Goal: Task Accomplishment & Management: Manage account settings

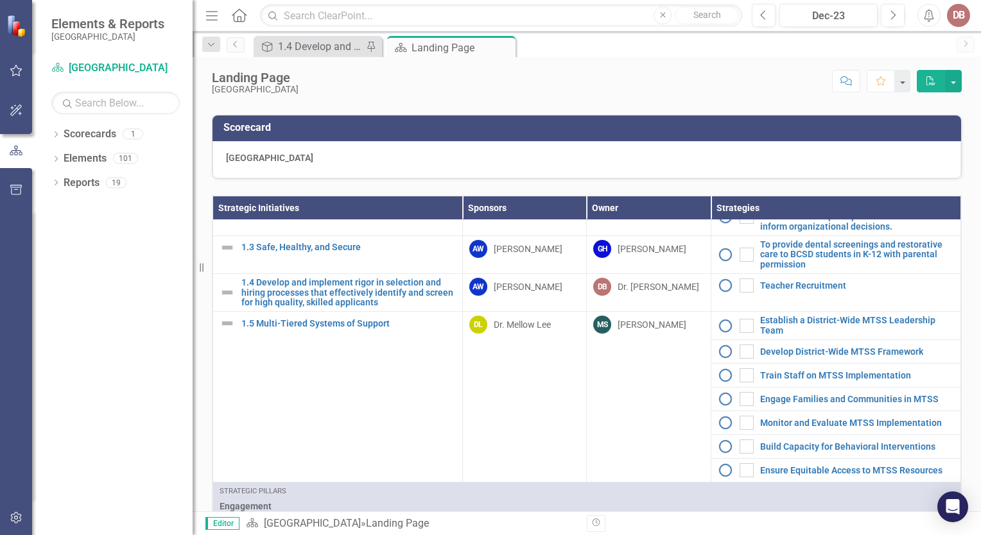
scroll to position [230, 0]
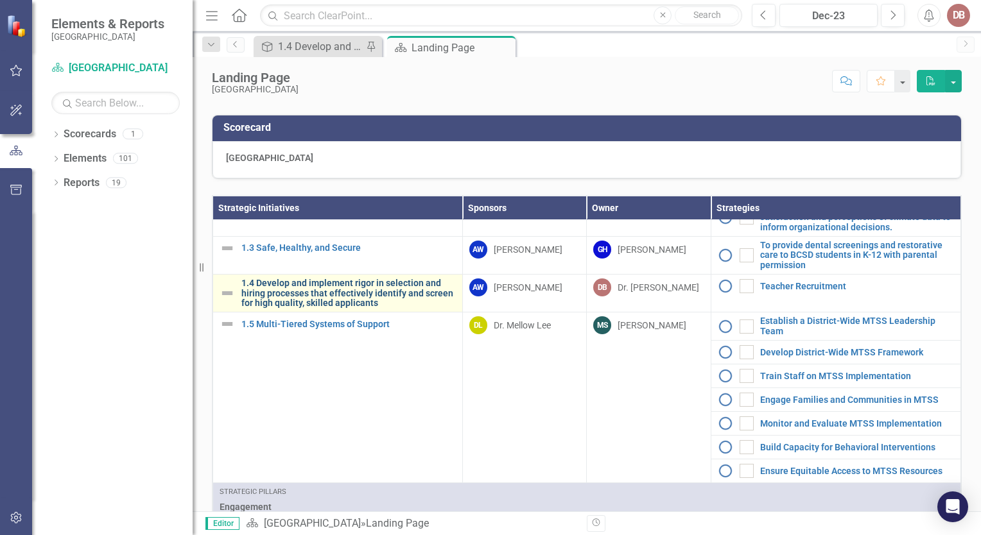
click at [346, 307] on link "1.4 Develop and implement rigor in selection and hiring processes that effectiv…" at bounding box center [348, 294] width 214 height 30
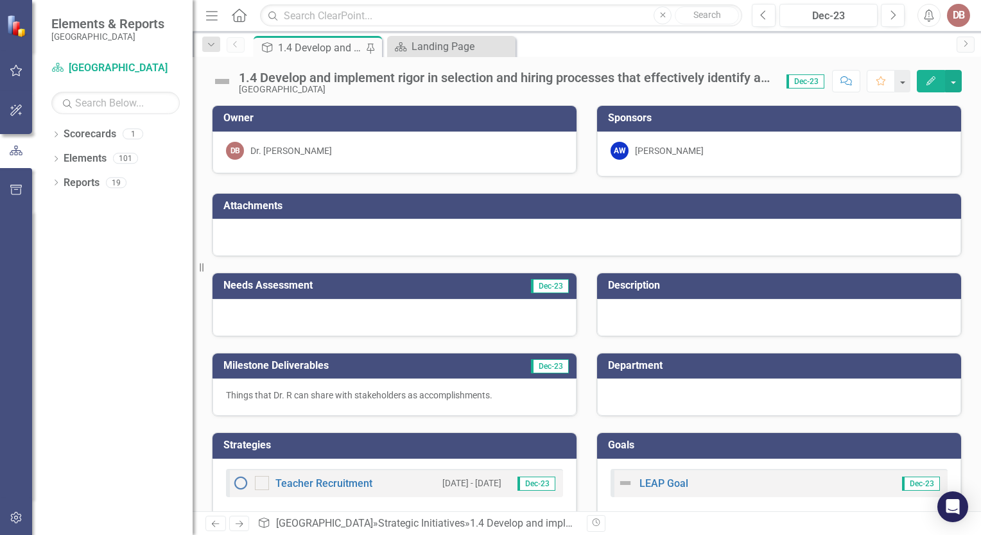
click at [361, 79] on div "1.4 Develop and implement rigor in selection and hiring processes that effectiv…" at bounding box center [506, 78] width 535 height 14
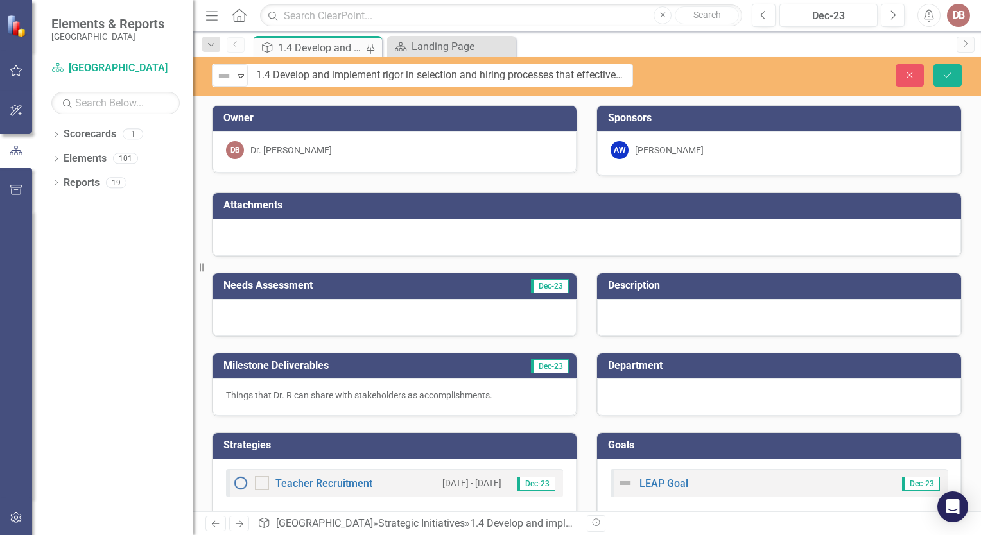
click at [324, 50] on div "1.4 Develop and implement rigor in selection and hiring processes that effectiv…" at bounding box center [320, 48] width 85 height 16
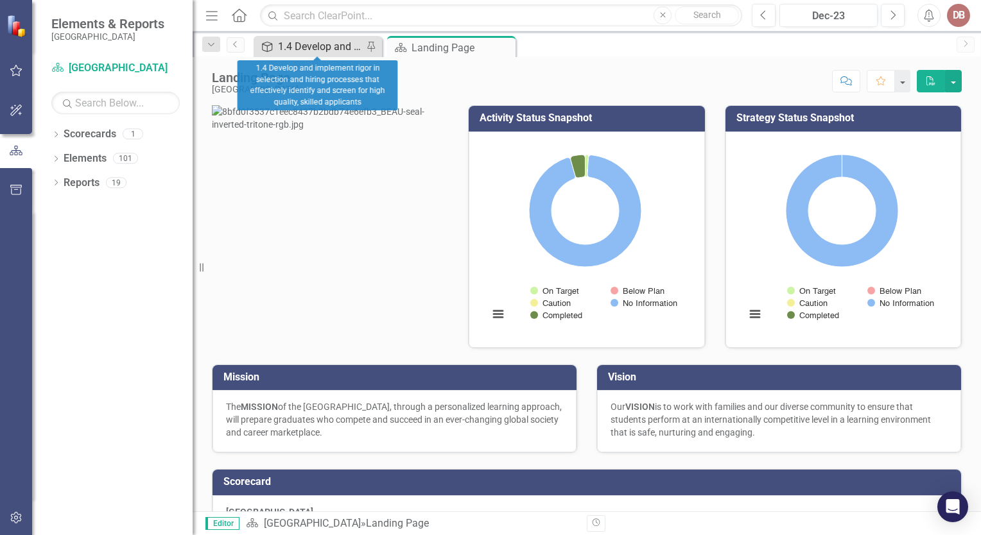
click at [347, 41] on div "1.4 Develop and implement rigor in selection and hiring processes that effectiv…" at bounding box center [320, 47] width 85 height 16
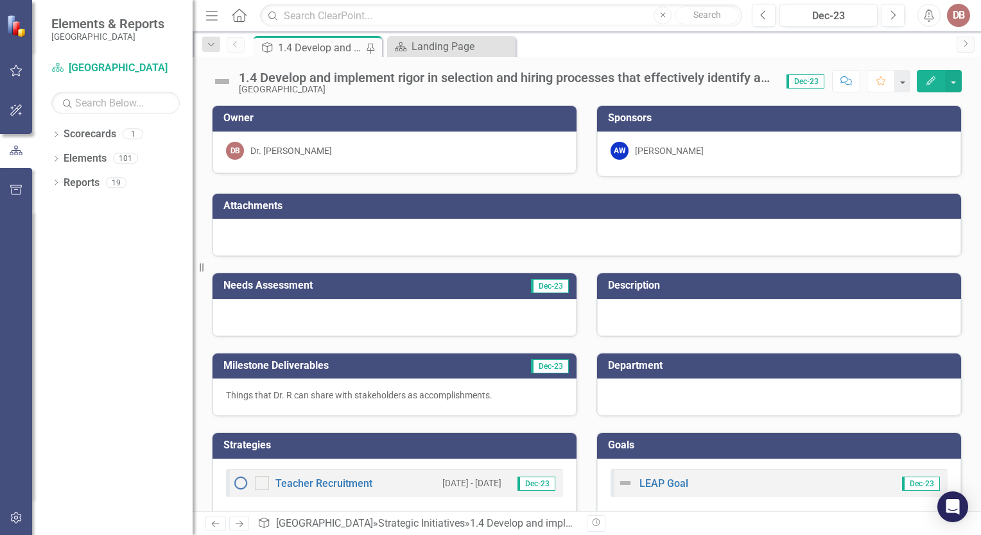
click at [329, 46] on div "1.4 Develop and implement rigor in selection and hiring processes that effectiv…" at bounding box center [320, 48] width 85 height 16
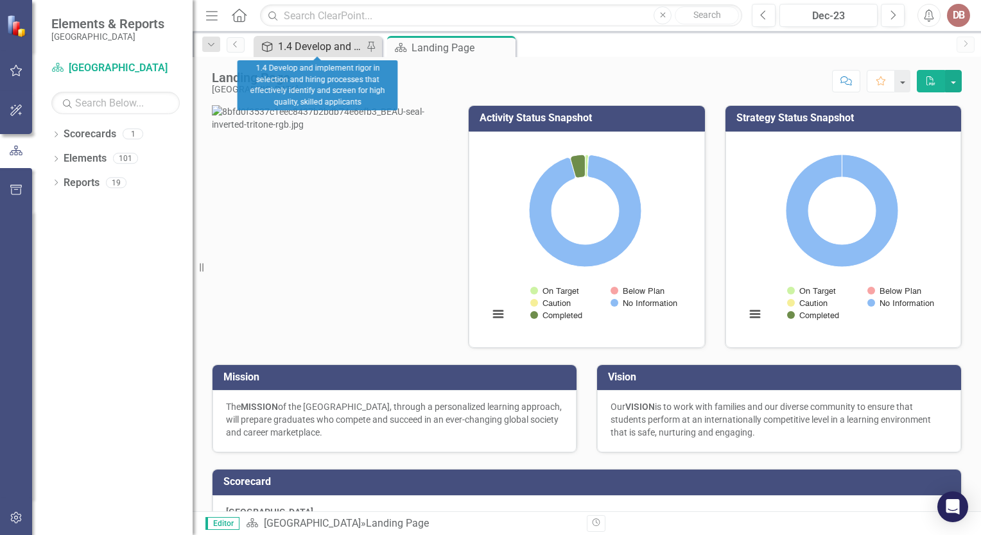
click at [282, 45] on div "1.4 Develop and implement rigor in selection and hiring processes that effectiv…" at bounding box center [320, 47] width 85 height 16
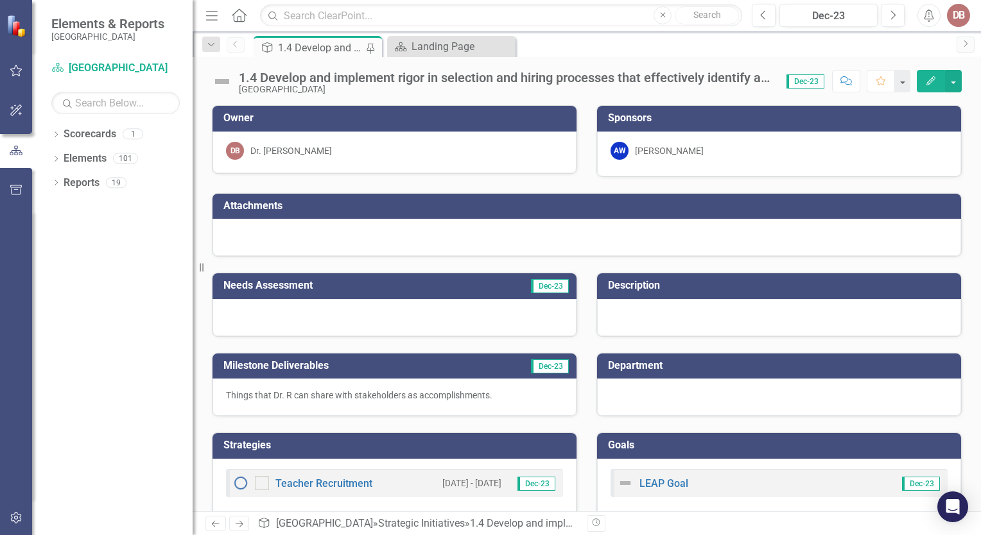
click at [483, 71] on div "1.4 Develop and implement rigor in selection and hiring processes that effectiv…" at bounding box center [506, 78] width 535 height 14
click at [774, 82] on div "1.4 Develop and implement rigor in selection and hiring processes that effectiv…" at bounding box center [506, 78] width 535 height 14
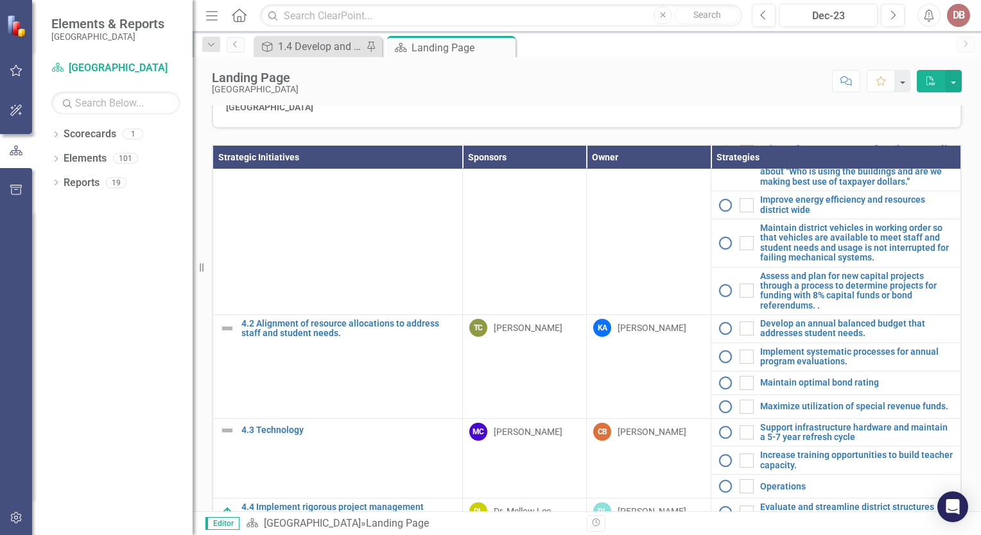
scroll to position [505, 0]
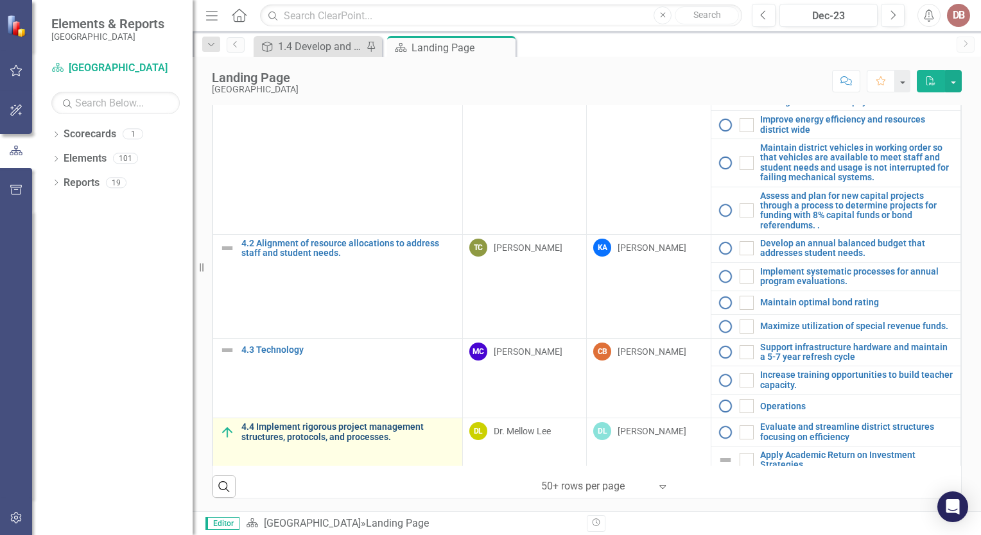
click at [303, 422] on link "4.4 Implement rigorous project management structures, protocols, and processes." at bounding box center [348, 432] width 214 height 20
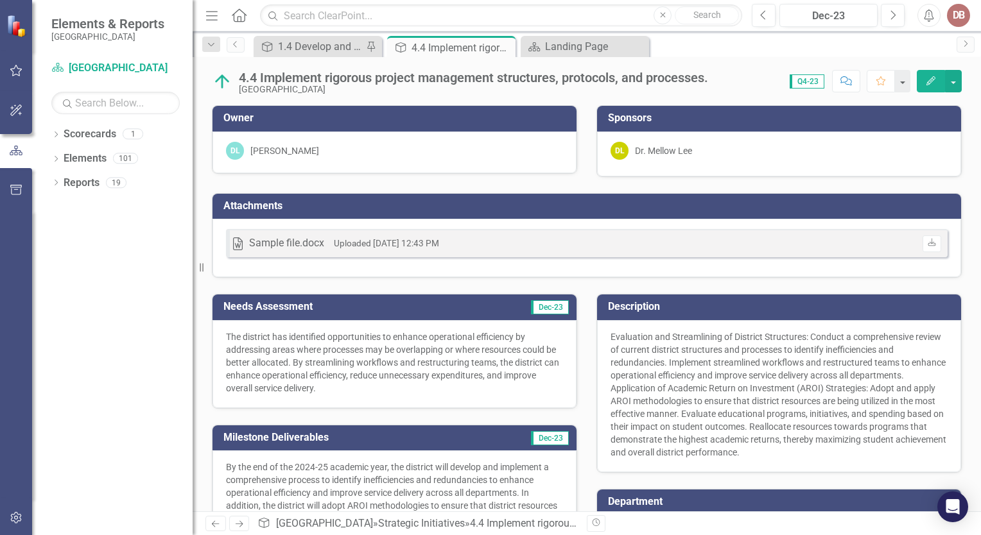
drag, startPoint x: 324, startPoint y: 394, endPoint x: 211, endPoint y: 304, distance: 145.3
click at [211, 304] on div "Needs Assessment Dec-23 The district has identified opportunities to enhance op…" at bounding box center [394, 343] width 385 height 131
drag, startPoint x: 233, startPoint y: 333, endPoint x: 280, endPoint y: 385, distance: 70.5
click at [280, 385] on p "The district has identified opportunities to enhance operational efficiency by …" at bounding box center [394, 363] width 337 height 64
click at [404, 355] on p "The district has identified opportunities to enhance operational efficiency by …" at bounding box center [394, 363] width 337 height 64
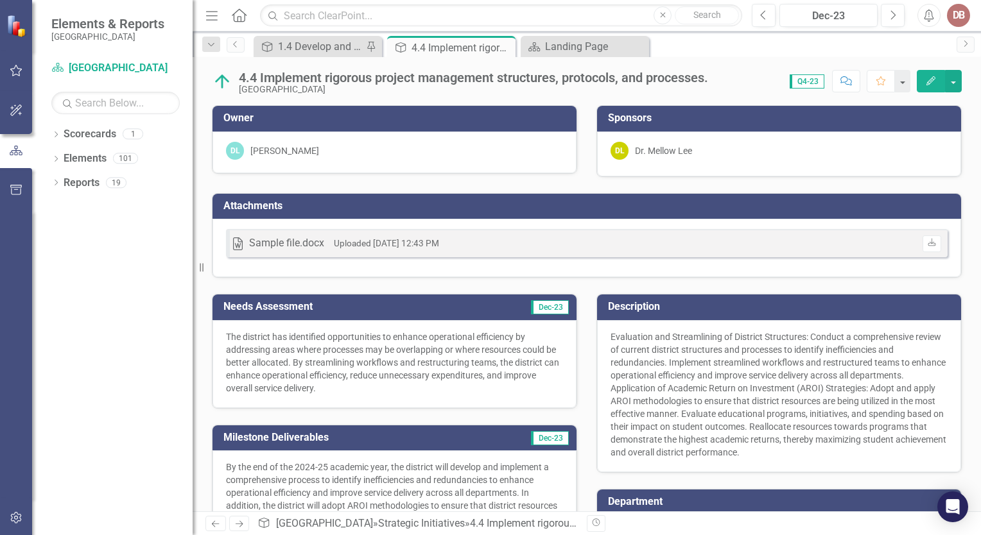
click at [404, 355] on p "The district has identified opportunities to enhance operational efficiency by …" at bounding box center [394, 363] width 337 height 64
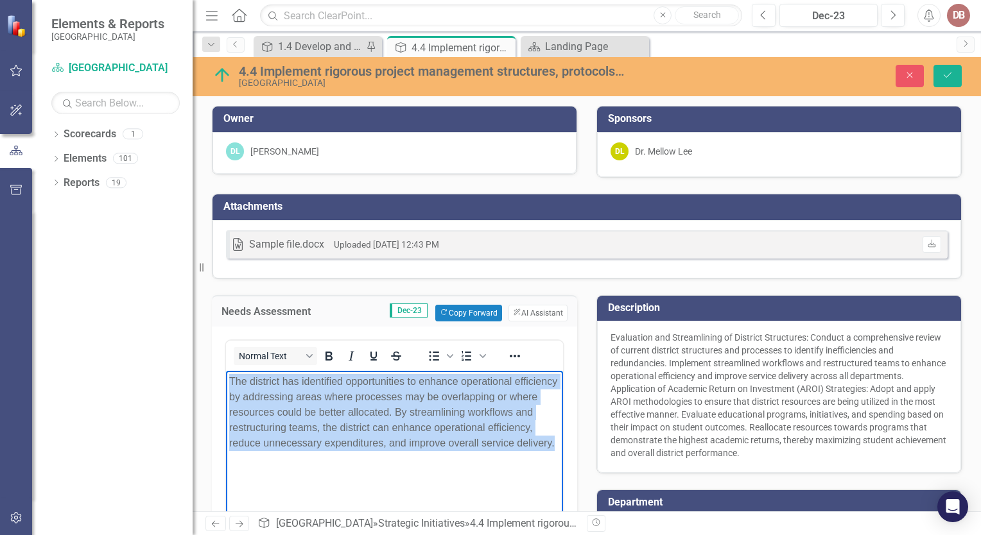
drag, startPoint x: 557, startPoint y: 442, endPoint x: 222, endPoint y: 381, distance: 340.7
click at [226, 381] on html "The district has identified opportunities to enhance operational efficiency by …" at bounding box center [394, 466] width 337 height 193
copy p "The district has identified opportunities to enhance operational efficiency by …"
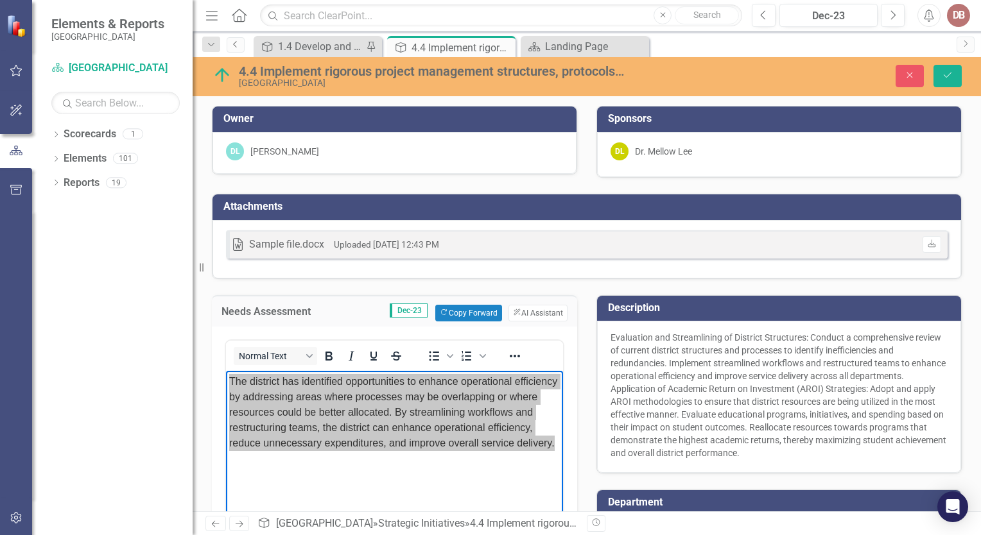
click at [234, 42] on icon "Previous" at bounding box center [235, 44] width 10 height 8
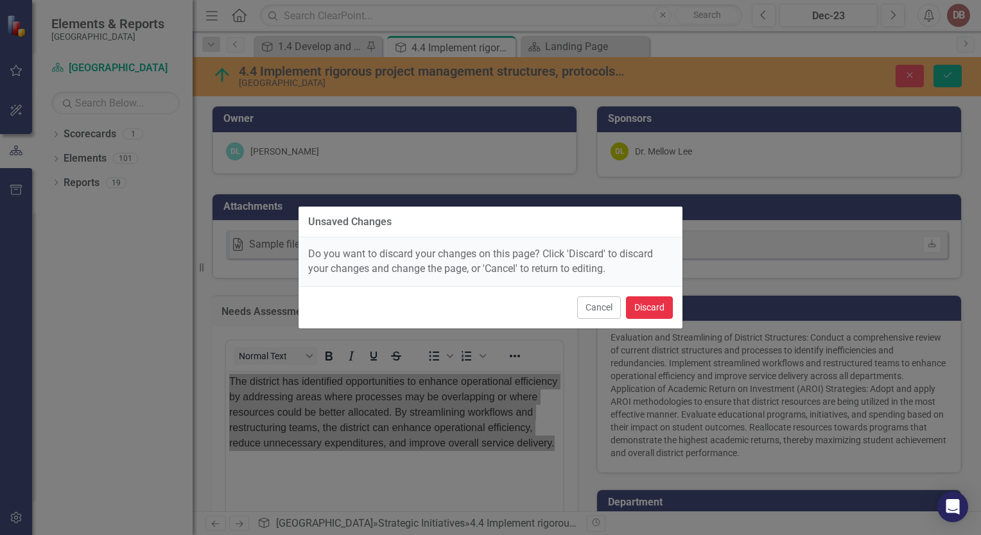
click at [647, 306] on button "Discard" at bounding box center [649, 308] width 47 height 22
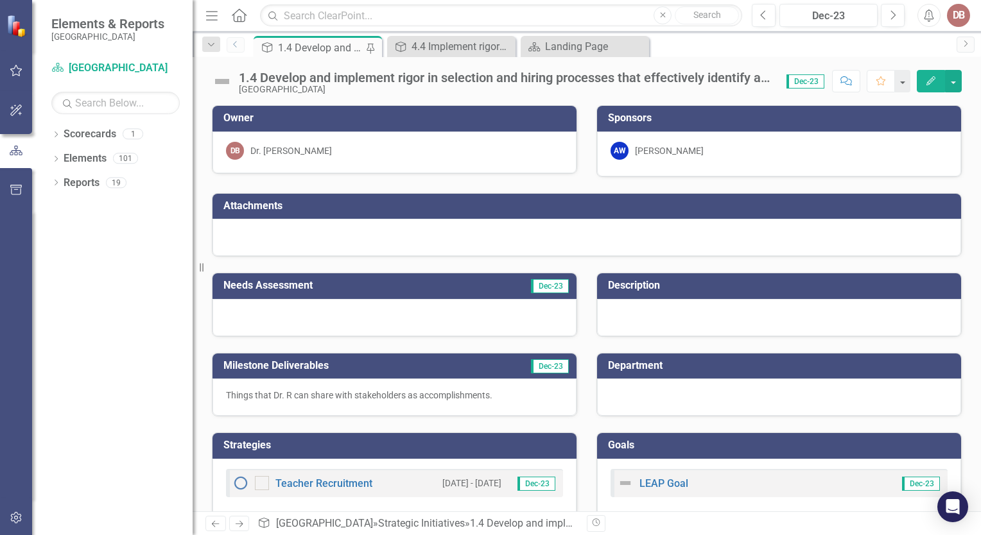
scroll to position [16, 0]
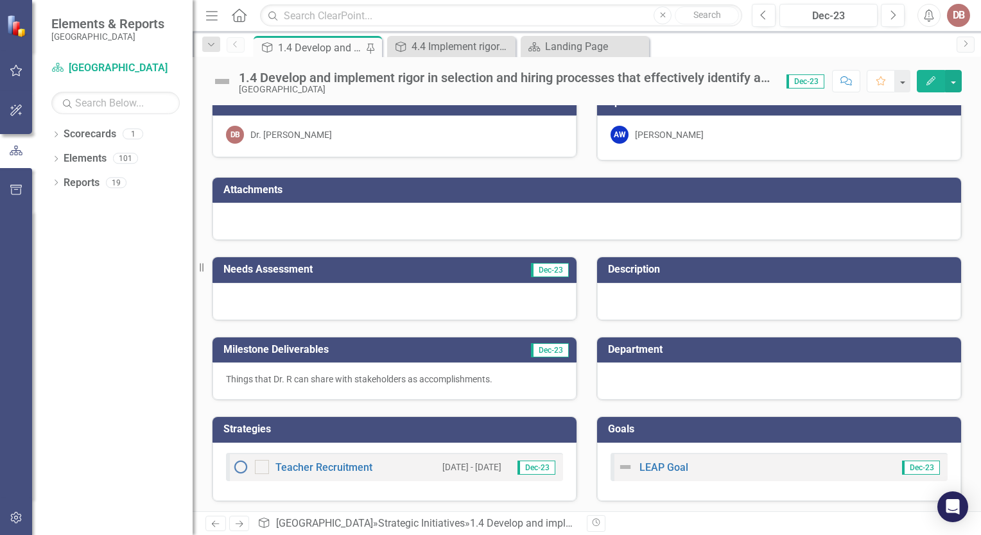
click at [403, 309] on div at bounding box center [395, 301] width 364 height 37
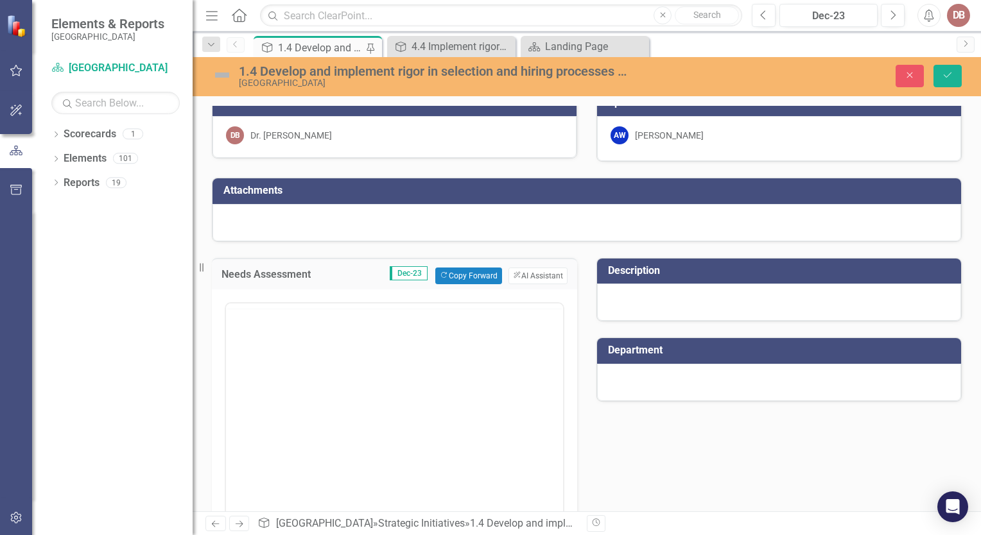
scroll to position [0, 0]
click at [284, 360] on body "Rich Text Area. Press ALT-0 for help." at bounding box center [394, 429] width 337 height 193
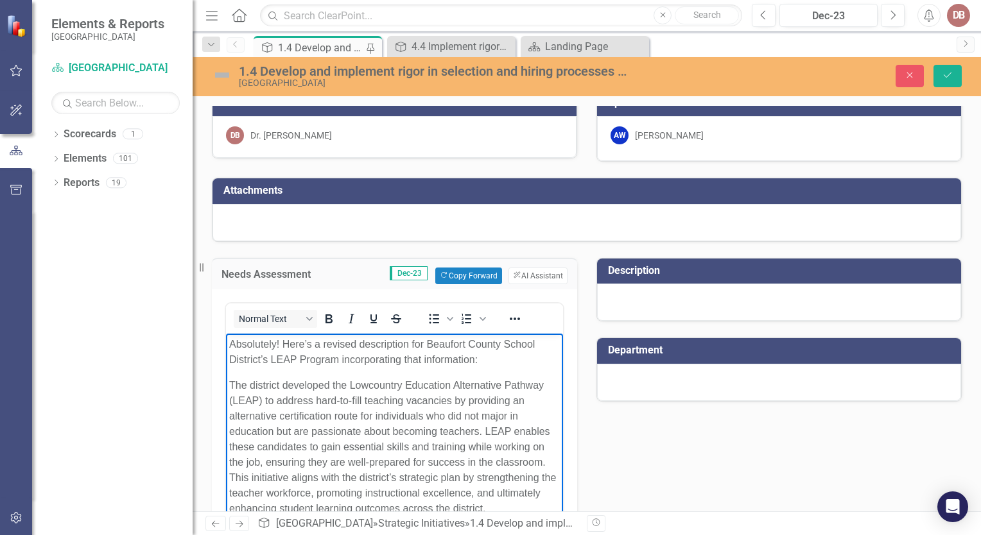
scroll to position [24, 0]
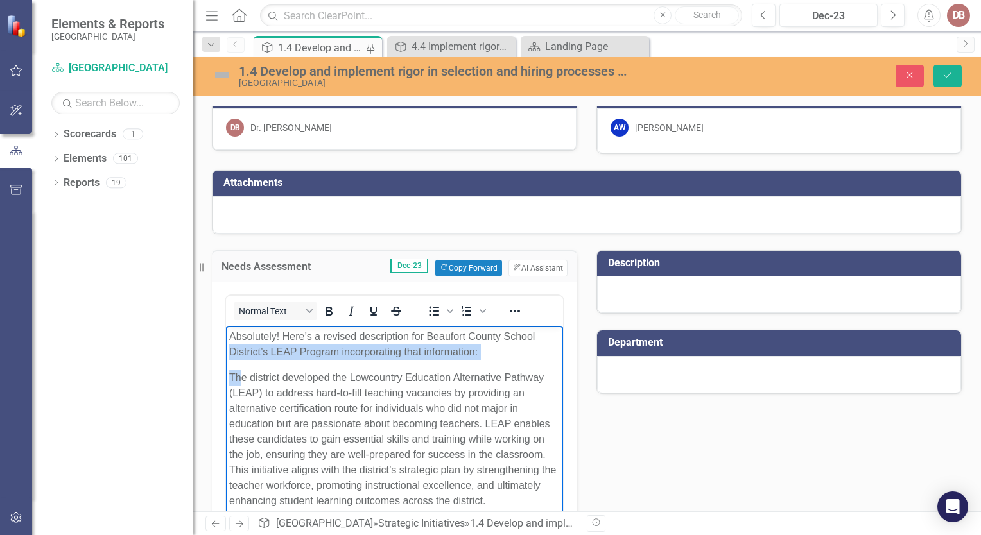
drag, startPoint x: 239, startPoint y: 363, endPoint x: 222, endPoint y: 347, distance: 24.5
click at [226, 347] on html "Absolutely! Here’s a revised description for Beaufort County School District’s …" at bounding box center [394, 424] width 337 height 196
click at [272, 369] on div "Absolutely! Here’s a revised description for Beaufort County School District’s …" at bounding box center [394, 419] width 331 height 180
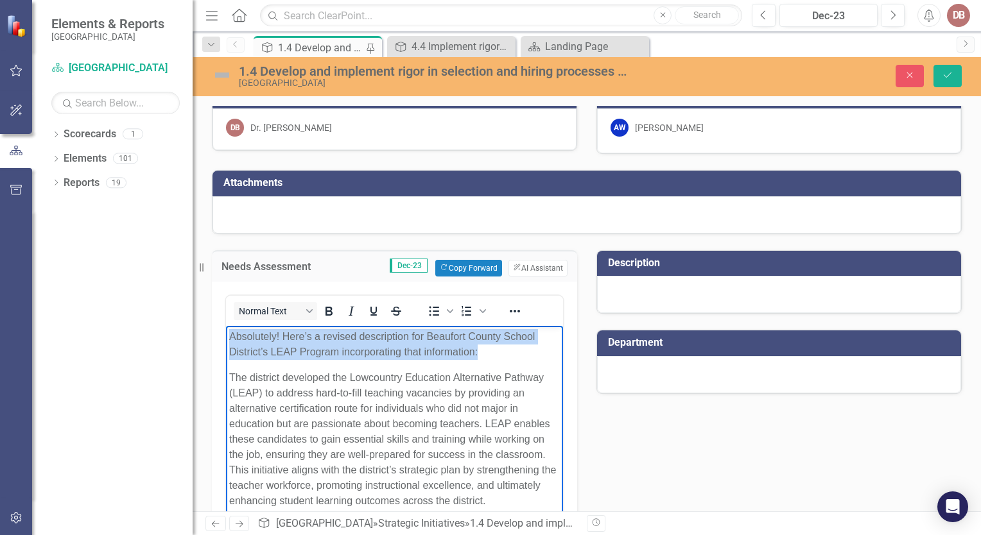
drag, startPoint x: 485, startPoint y: 354, endPoint x: 225, endPoint y: 335, distance: 260.7
click at [226, 335] on html "Absolutely! Here’s a revised description for Beaufort County School District’s …" at bounding box center [394, 424] width 337 height 196
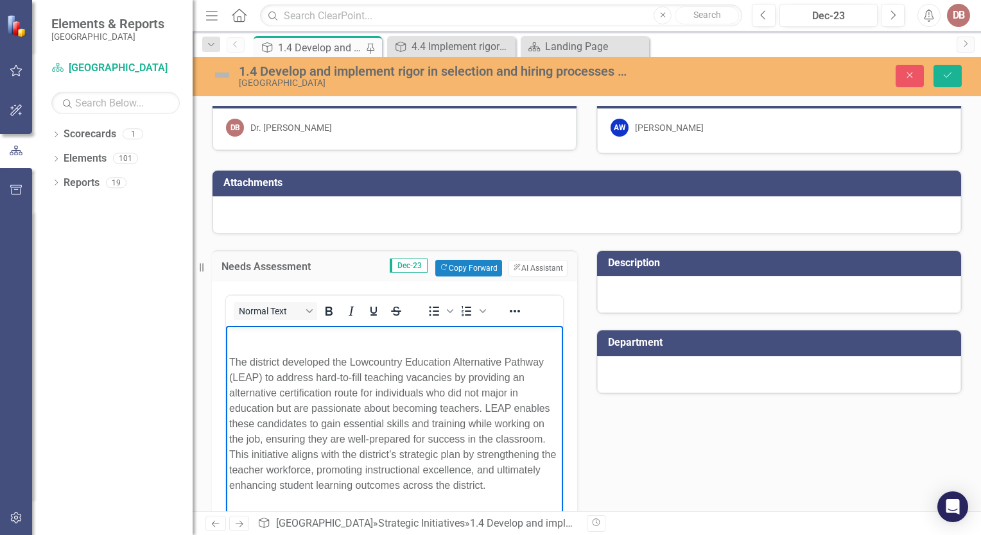
click at [230, 361] on p "The district developed the Lowcountry Education Alternative Pathway (LEAP) to a…" at bounding box center [394, 423] width 331 height 139
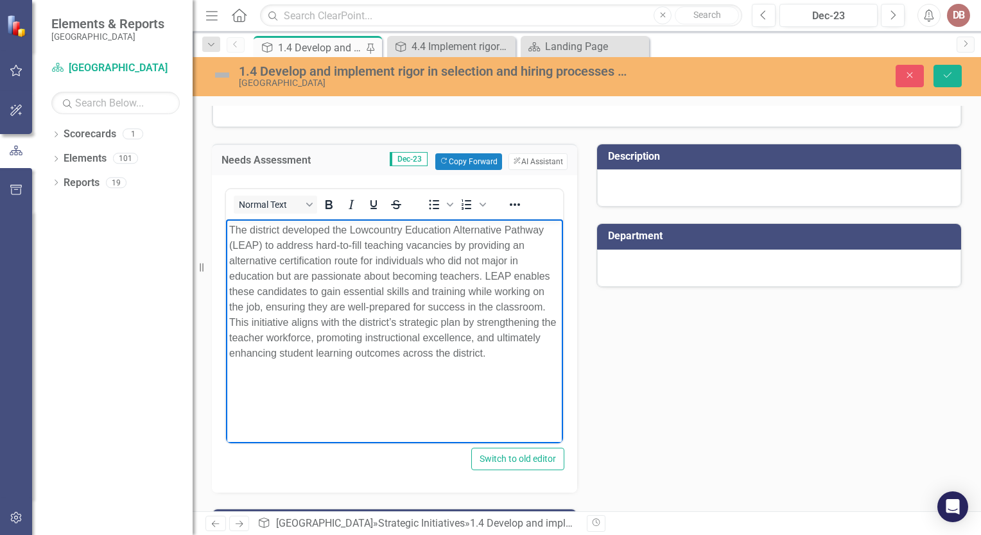
scroll to position [128, 0]
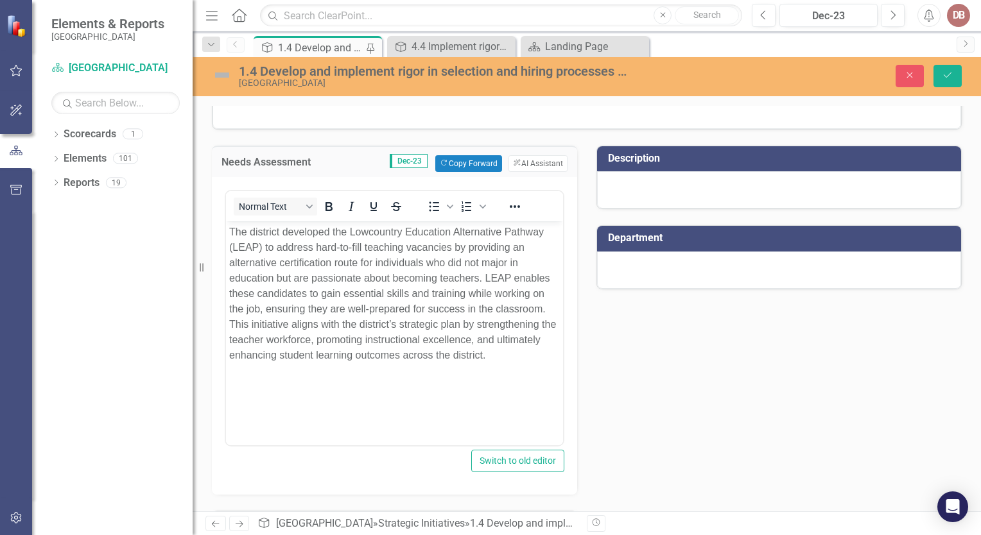
click at [659, 433] on div "Needs Assessment Dec-23 Copy Forward Copy Forward ClearPoint AI AI Assistant No…" at bounding box center [586, 353] width 769 height 446
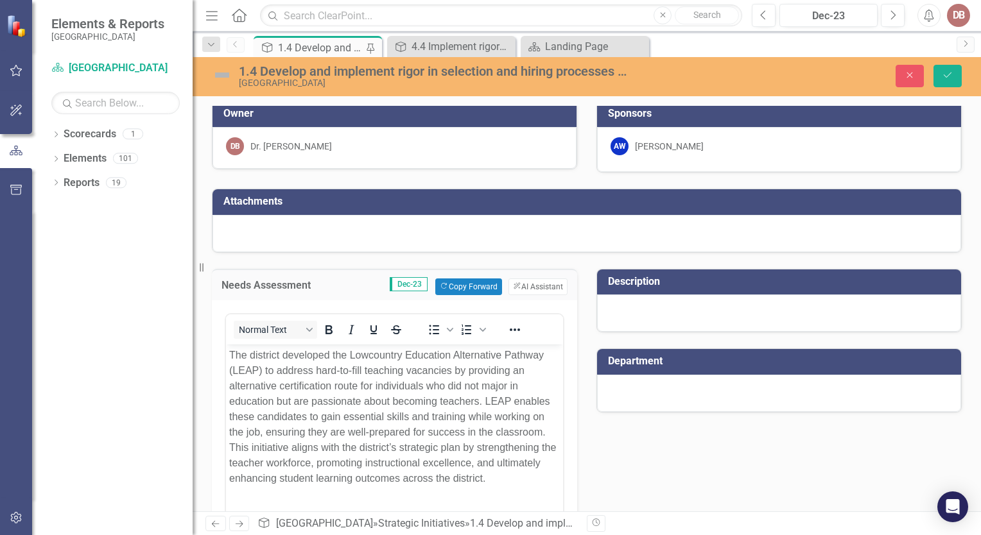
scroll to position [0, 0]
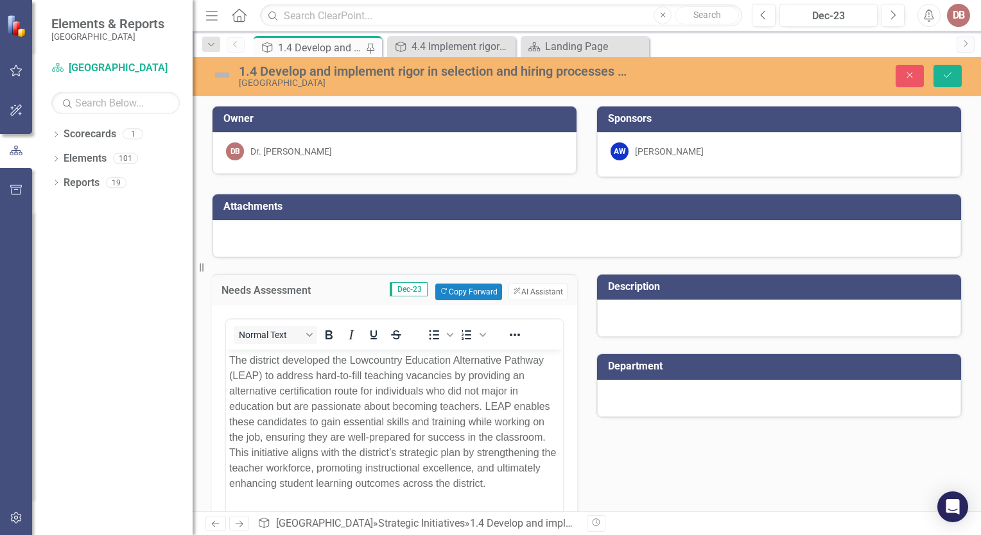
click at [634, 309] on div at bounding box center [779, 318] width 364 height 37
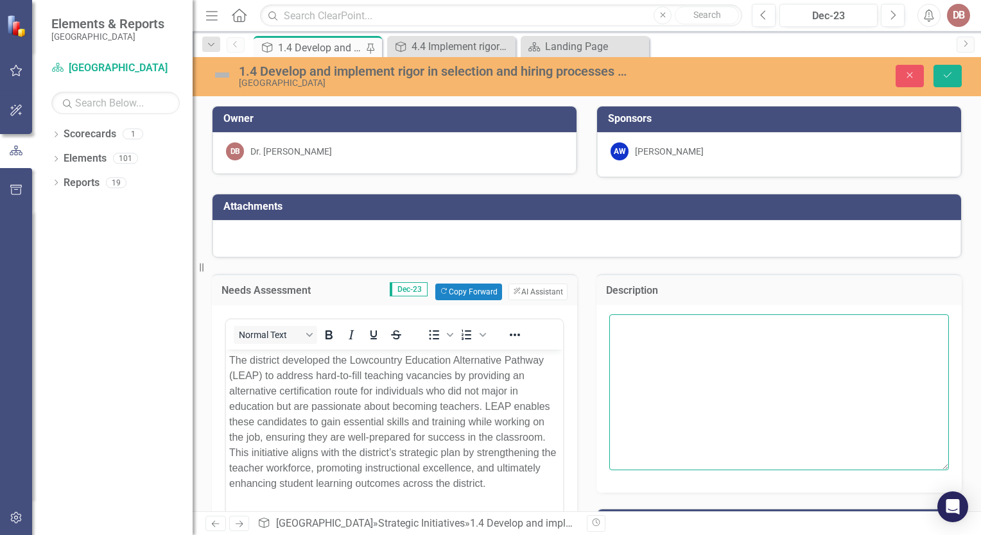
click at [628, 316] on textarea at bounding box center [779, 392] width 340 height 155
paste textarea "The Lowcountry Educator Alternative Pathway (LEAP) program is [GEOGRAPHIC_DATA]…"
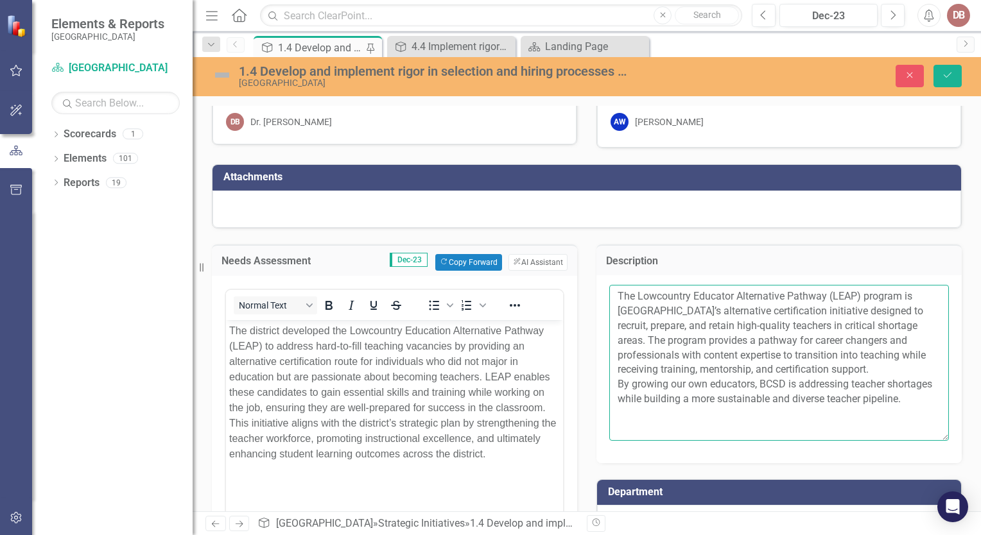
scroll to position [31, 0]
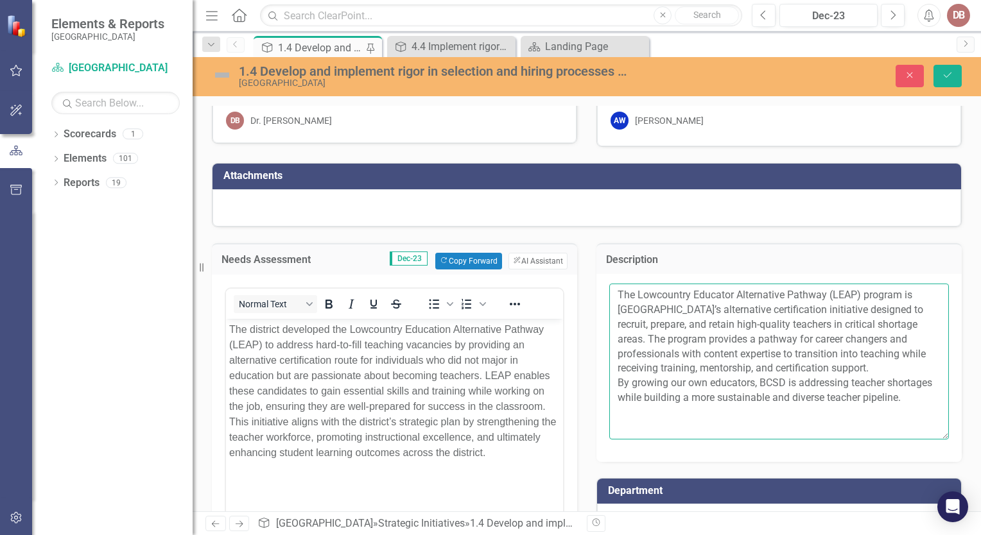
type textarea "The Lowcountry Educator Alternative Pathway (LEAP) program is [GEOGRAPHIC_DATA]…"
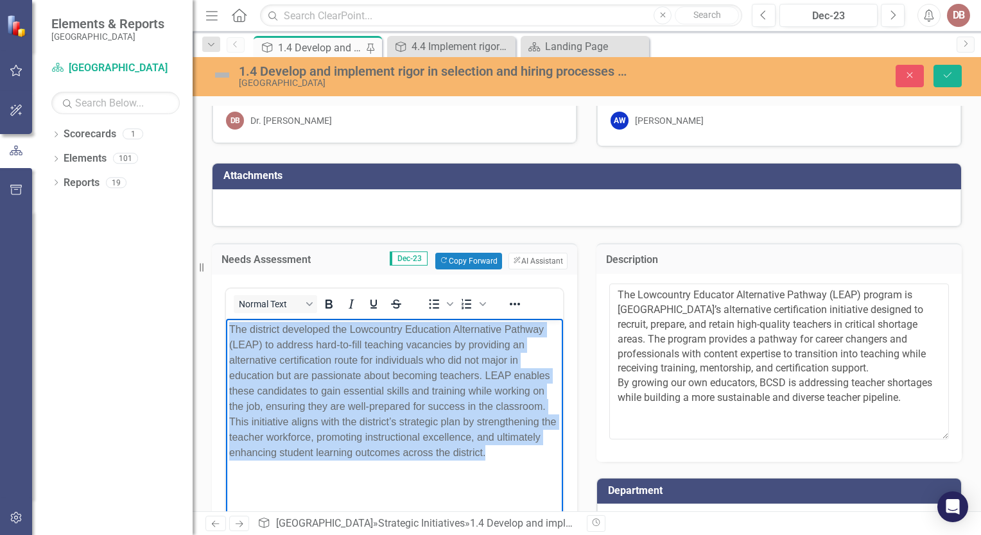
drag, startPoint x: 548, startPoint y: 456, endPoint x: 227, endPoint y: 325, distance: 346.4
click at [227, 325] on body "The district developed the Lowcountry Education Alternative Pathway (LEAP) to a…" at bounding box center [394, 414] width 337 height 193
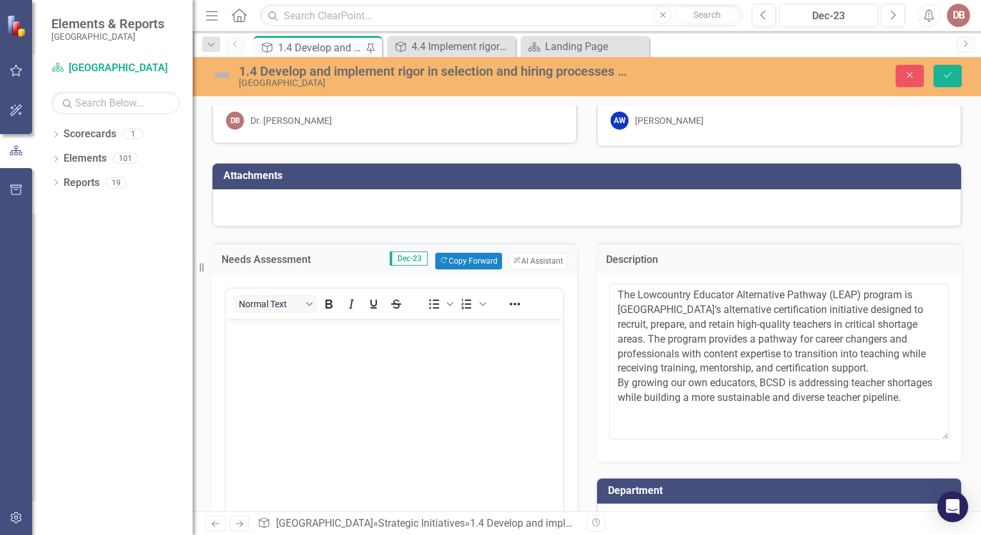
drag, startPoint x: 60, startPoint y: 2, endPoint x: 48, endPoint y: 10, distance: 13.9
click at [282, 313] on div "Normal Text" at bounding box center [320, 303] width 189 height 25
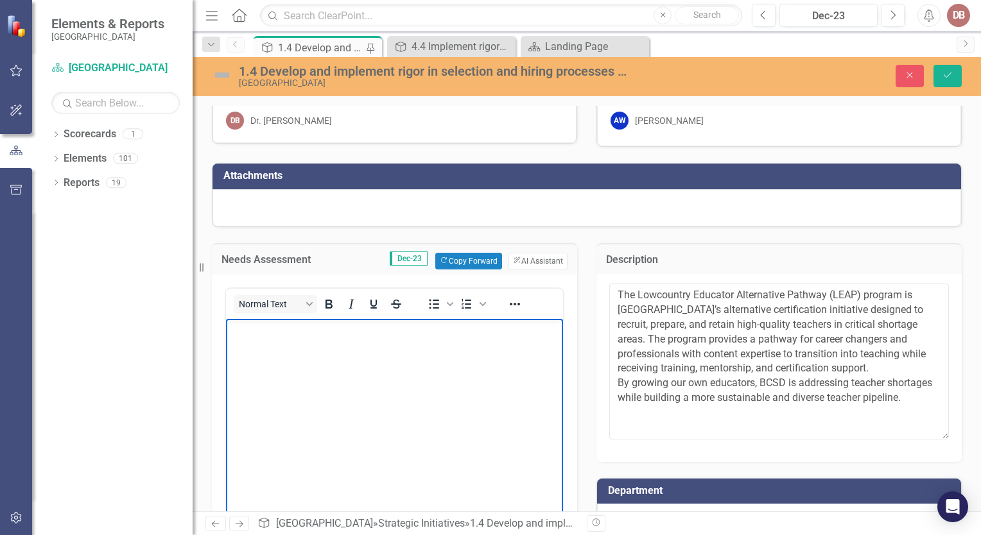
click at [252, 351] on body "Rich Text Area. Press ALT-0 for help." at bounding box center [394, 414] width 337 height 193
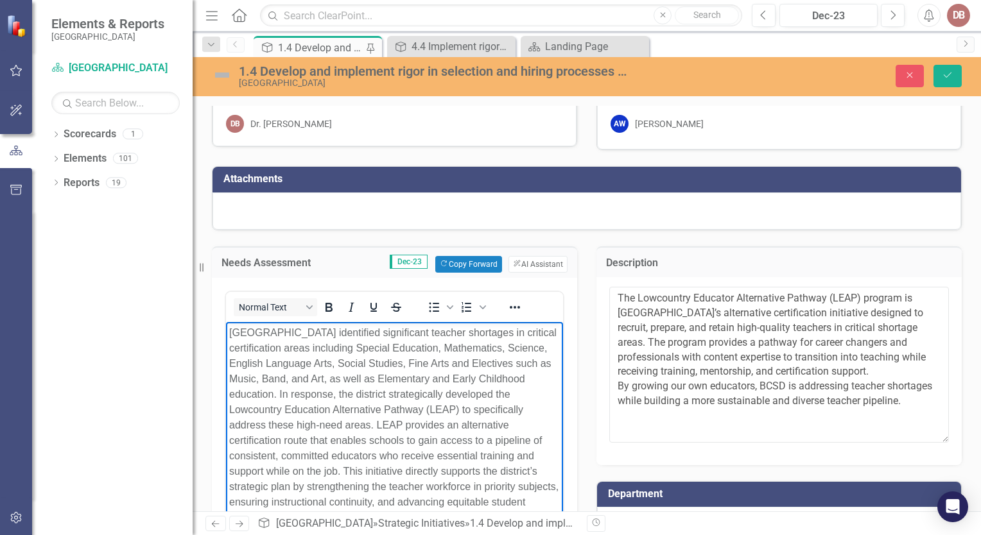
scroll to position [33, 0]
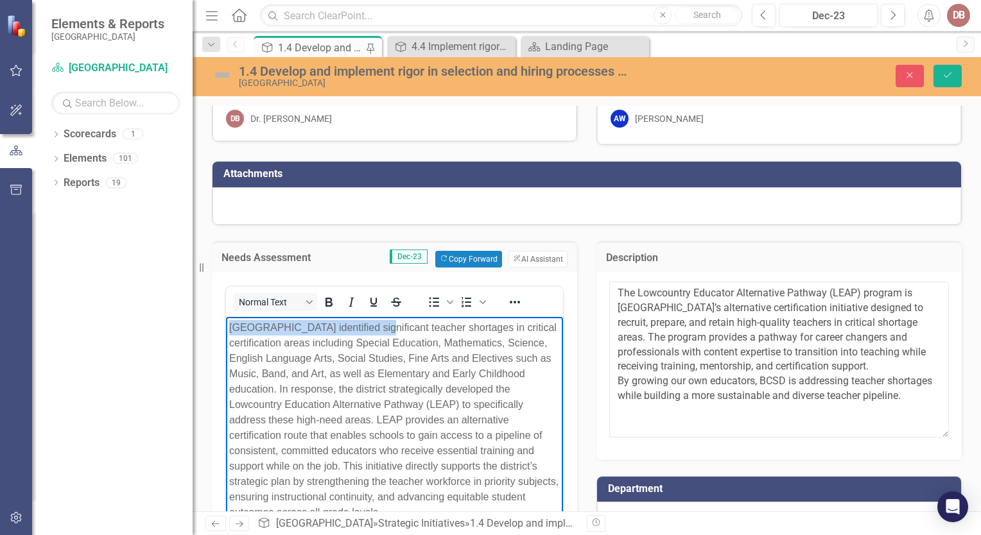
drag, startPoint x: 374, startPoint y: 326, endPoint x: 408, endPoint y: 636, distance: 312.0
click at [226, 321] on html "[GEOGRAPHIC_DATA] identified significant teacher shortages in critical certific…" at bounding box center [394, 425] width 337 height 217
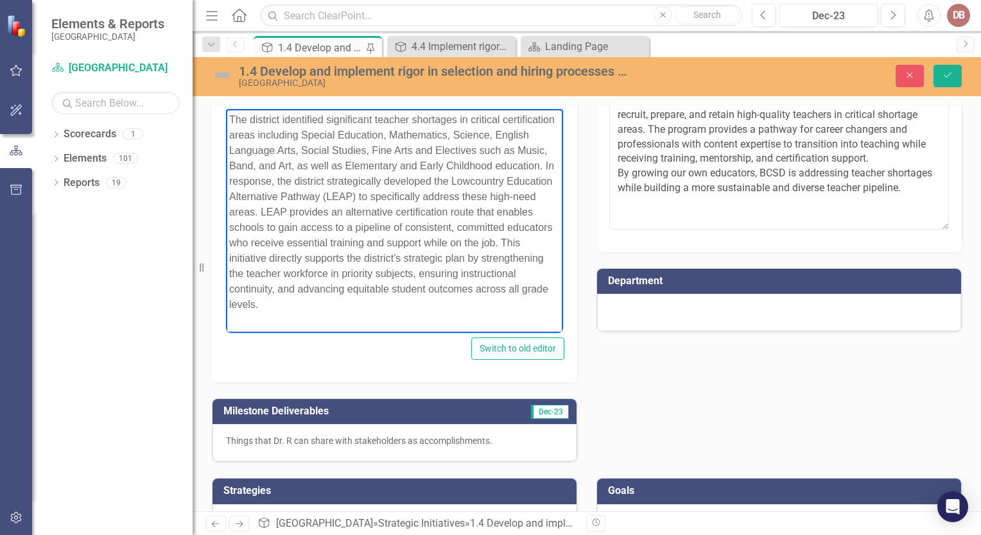
scroll to position [241, 0]
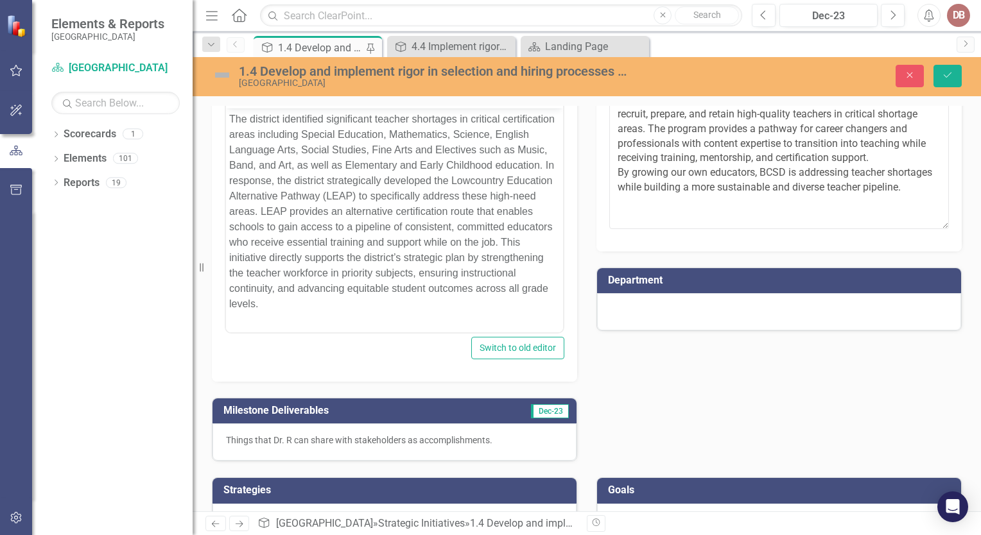
click at [697, 363] on div "Needs Assessment Dec-23 Copy Forward Copy Forward ClearPoint AI AI Assistant No…" at bounding box center [586, 240] width 769 height 446
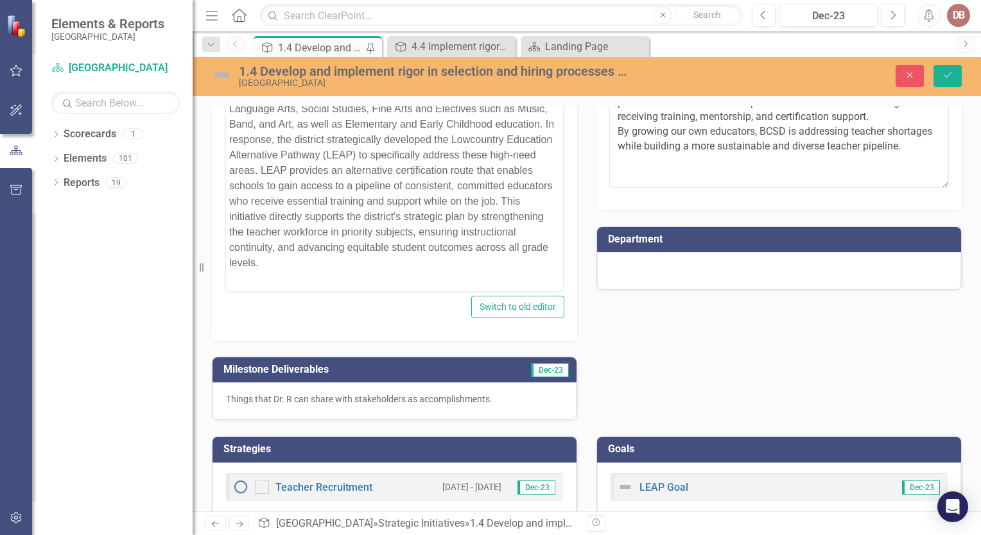
scroll to position [302, 0]
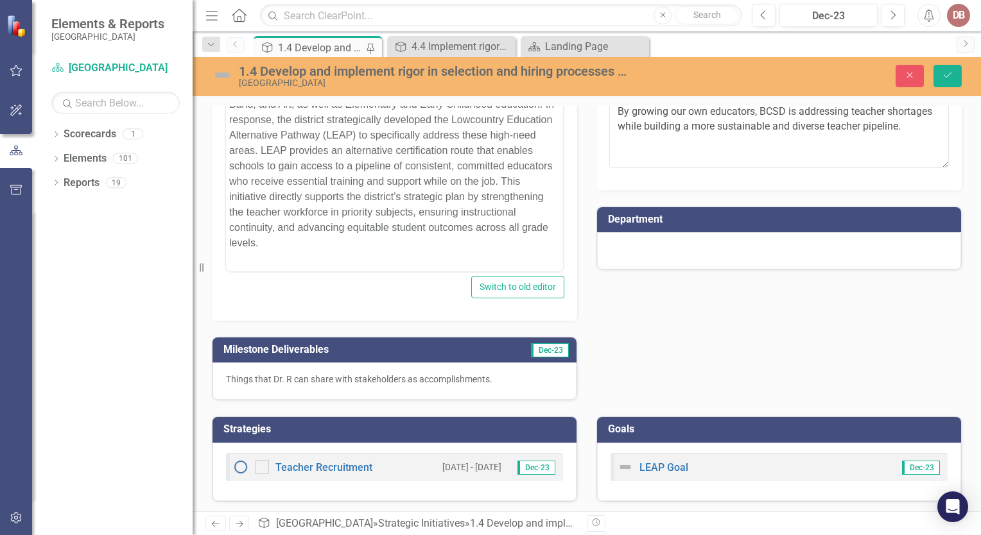
click at [386, 397] on div "Things that Dr. R can share with stakeholders as accomplishments." at bounding box center [395, 381] width 364 height 37
click at [413, 375] on p "Things that Dr. R can share with stakeholders as accomplishments." at bounding box center [394, 379] width 337 height 13
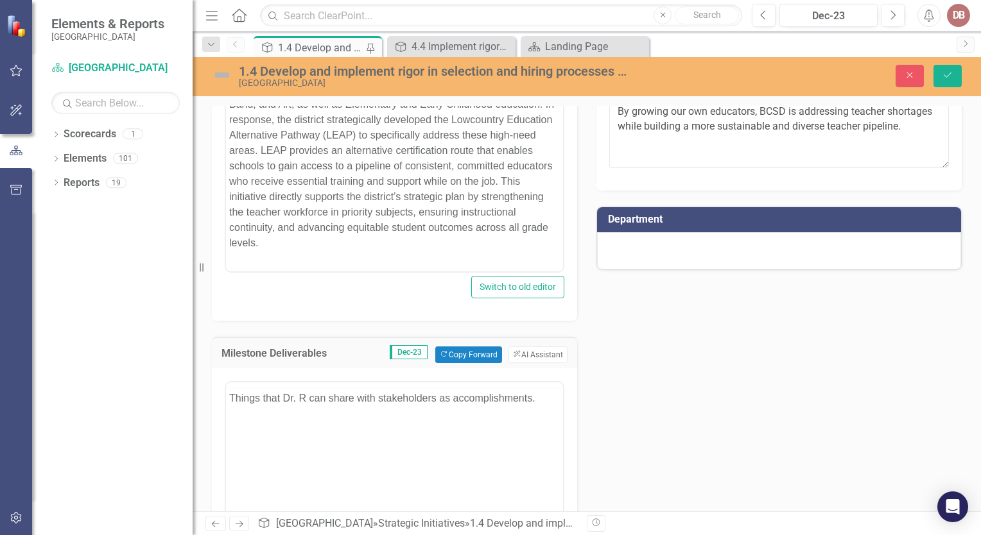
scroll to position [0, 0]
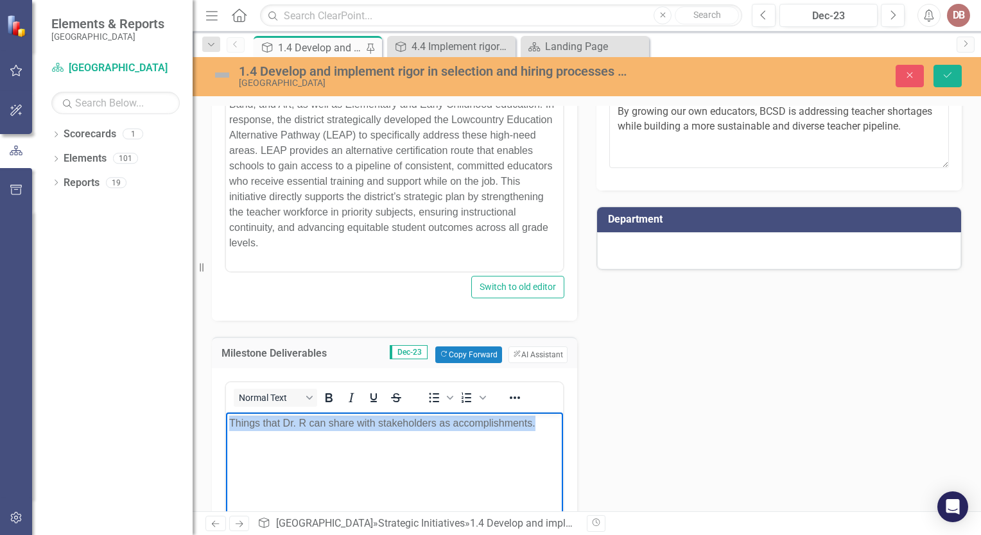
drag, startPoint x: 548, startPoint y: 422, endPoint x: 40, endPoint y: 359, distance: 512.5
click at [226, 412] on html "Things that Dr. R can share with stakeholders as accomplishments." at bounding box center [394, 508] width 337 height 193
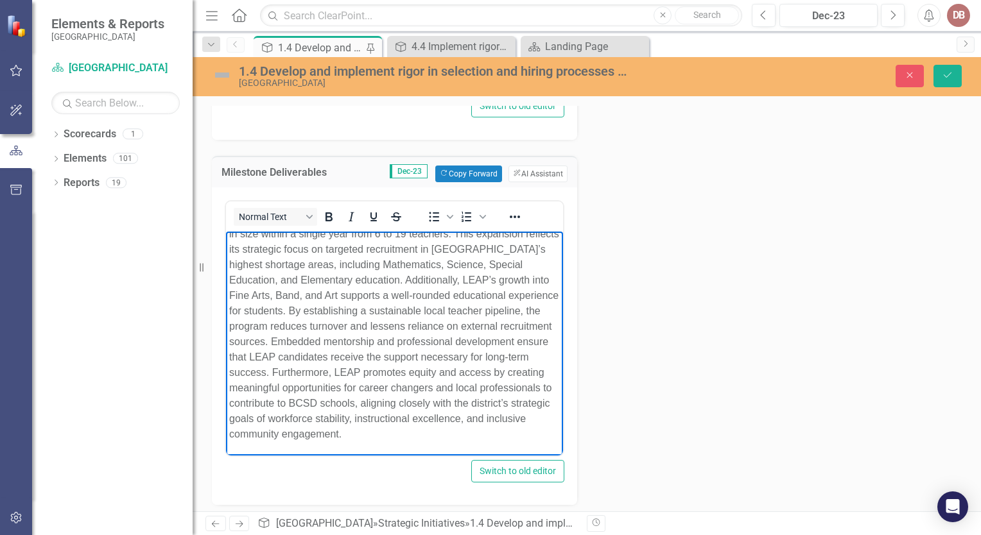
scroll to position [489, 0]
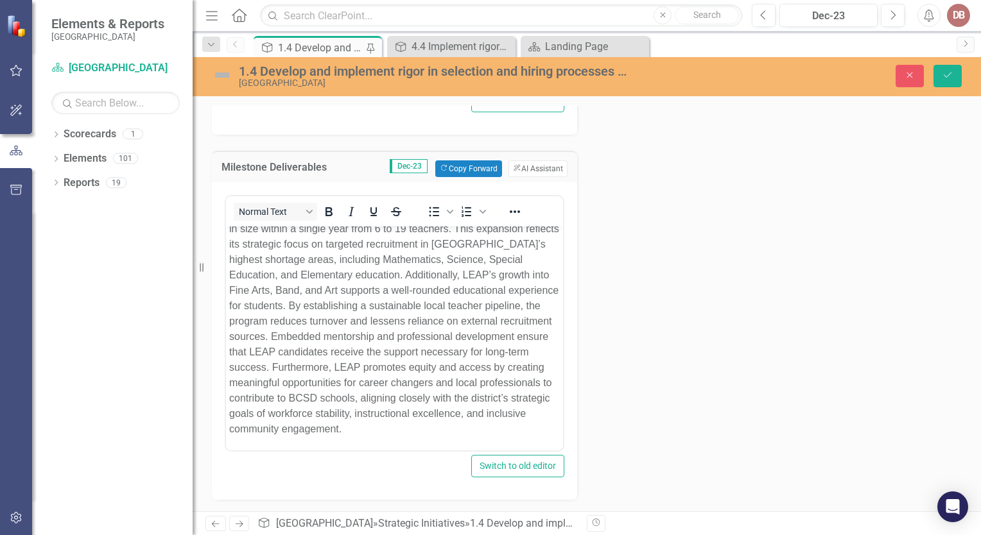
click at [649, 289] on div "Needs Assessment Dec-23 Copy Forward Copy Forward ClearPoint AI AI Assistant No…" at bounding box center [586, 135] width 769 height 731
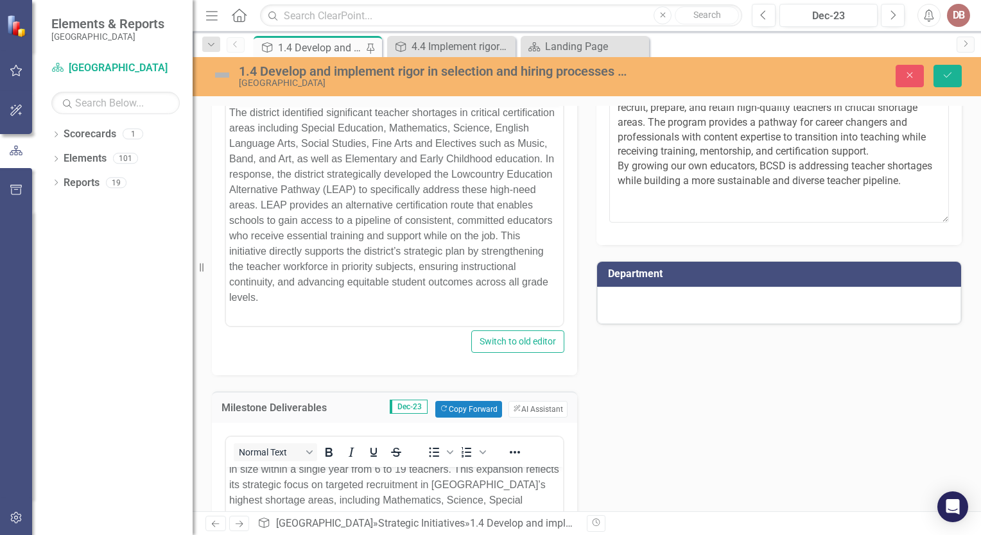
scroll to position [247, 0]
click at [587, 195] on div "Description The Lowcountry Educator Alternative Pathway (LEAP) program is Beauf…" at bounding box center [779, 128] width 385 height 235
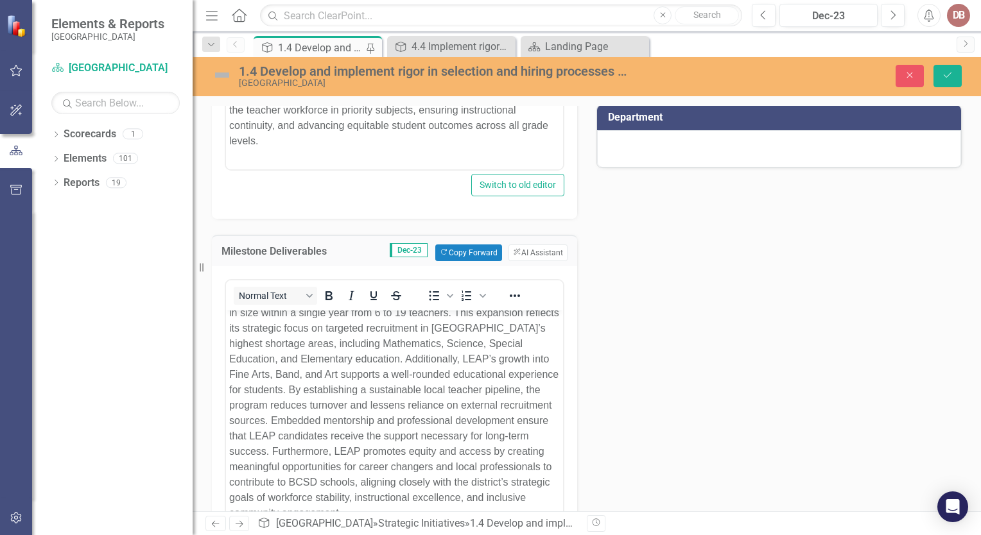
scroll to position [587, 0]
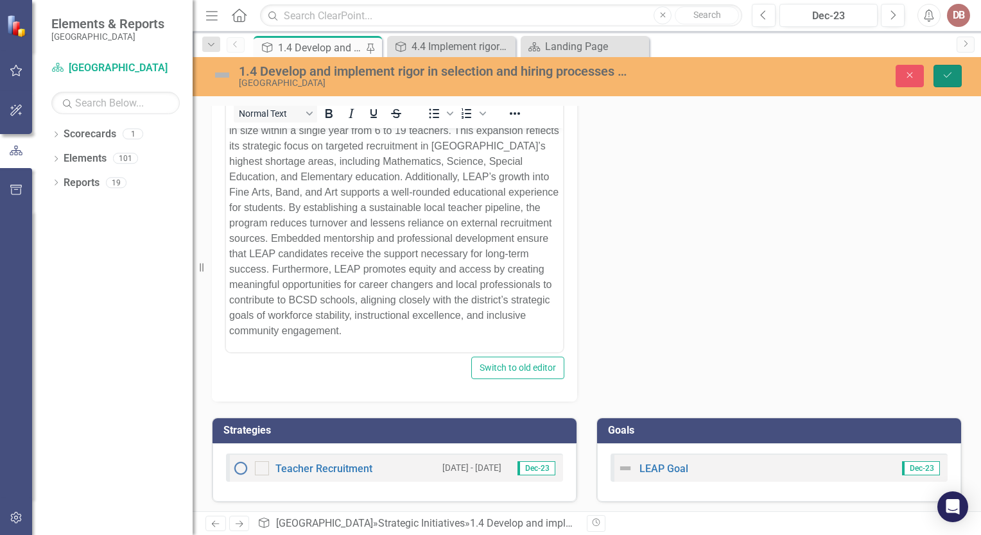
click at [946, 82] on button "Save" at bounding box center [948, 76] width 28 height 22
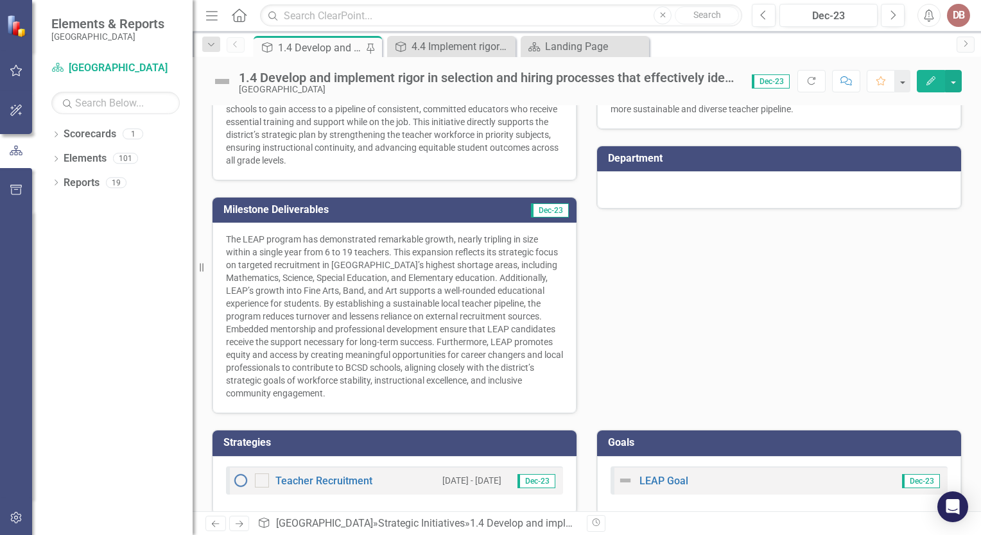
scroll to position [297, 0]
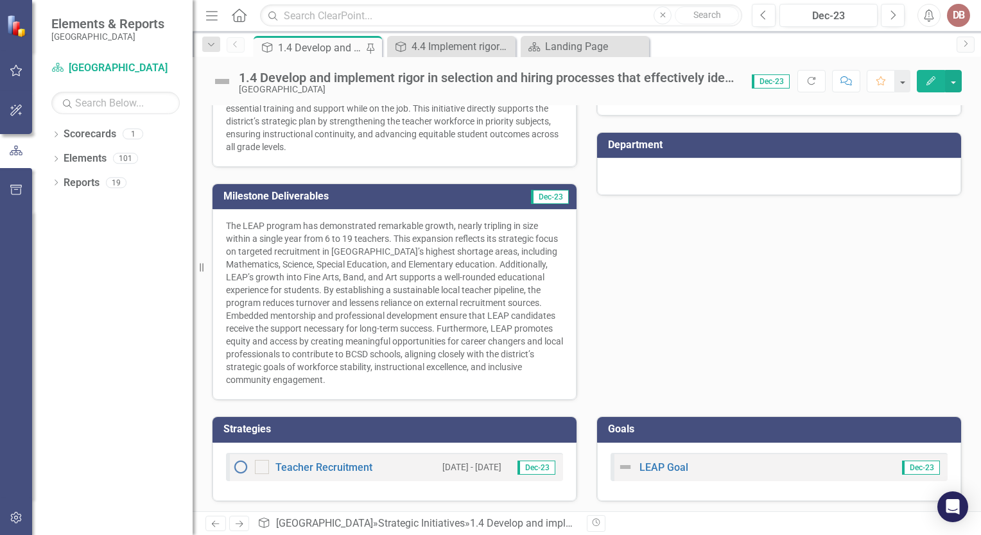
click at [659, 472] on div "LEAP Goal" at bounding box center [653, 467] width 71 height 15
click at [652, 465] on link "LEAP Goal" at bounding box center [663, 468] width 49 height 12
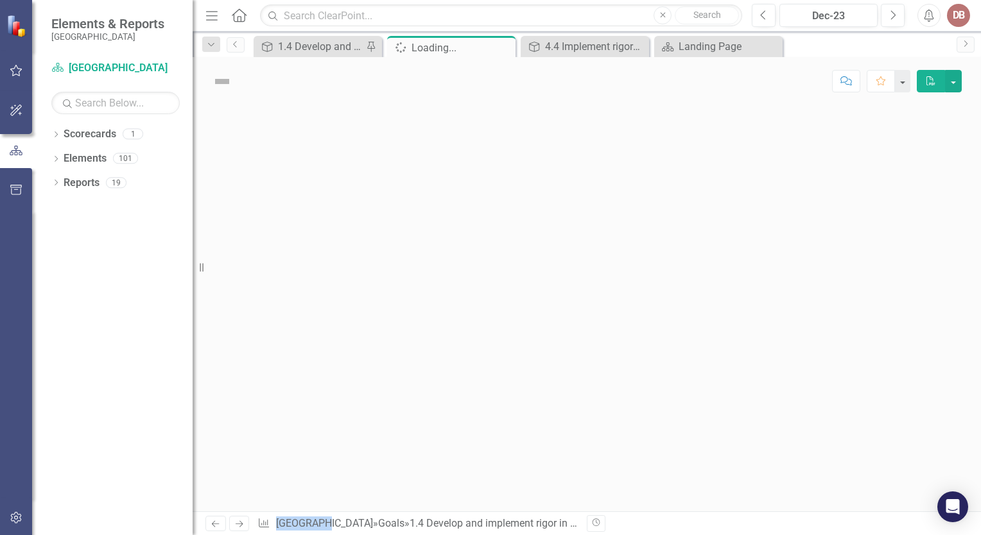
click at [652, 465] on div at bounding box center [587, 308] width 788 height 406
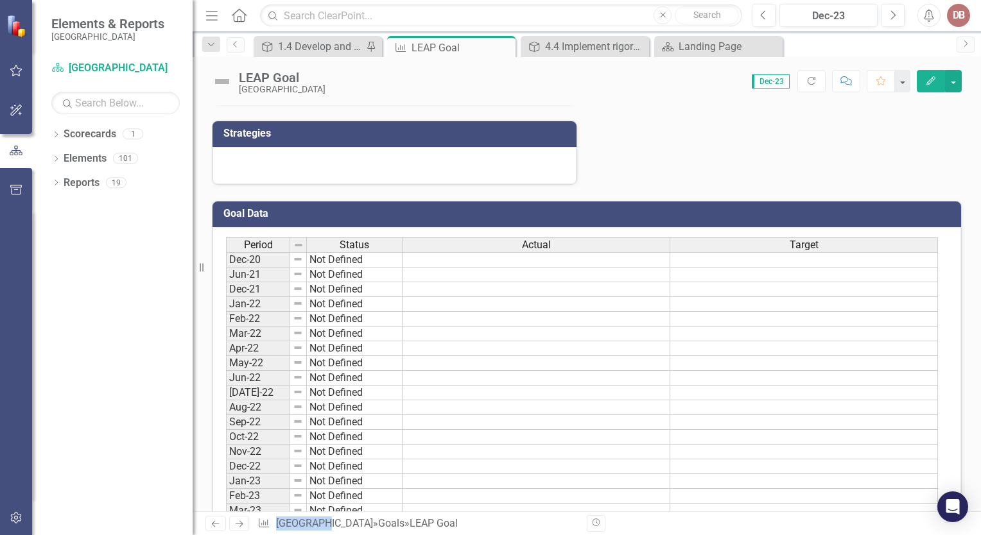
scroll to position [283, 0]
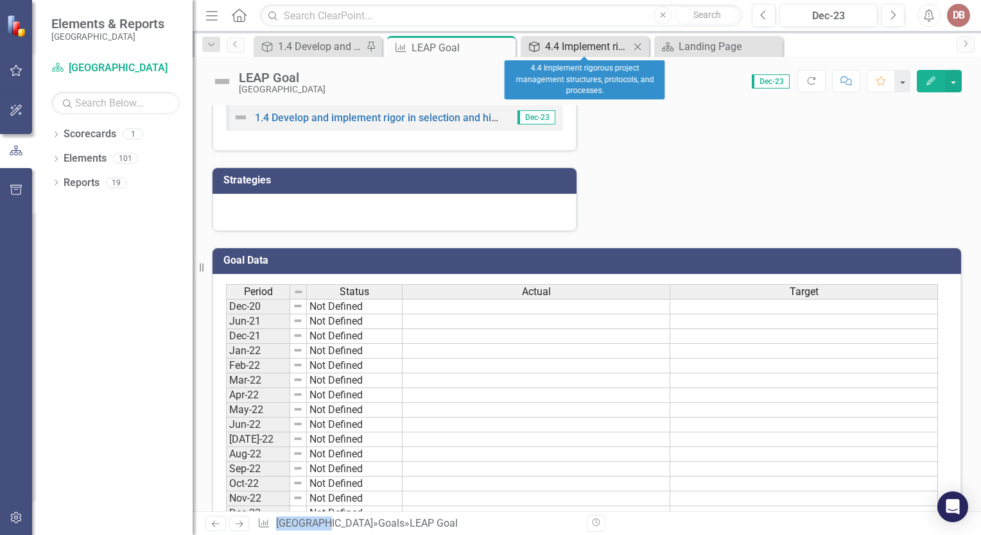
click at [578, 44] on div "4.4 Implement rigorous project management structures, protocols, and processes." at bounding box center [587, 47] width 85 height 16
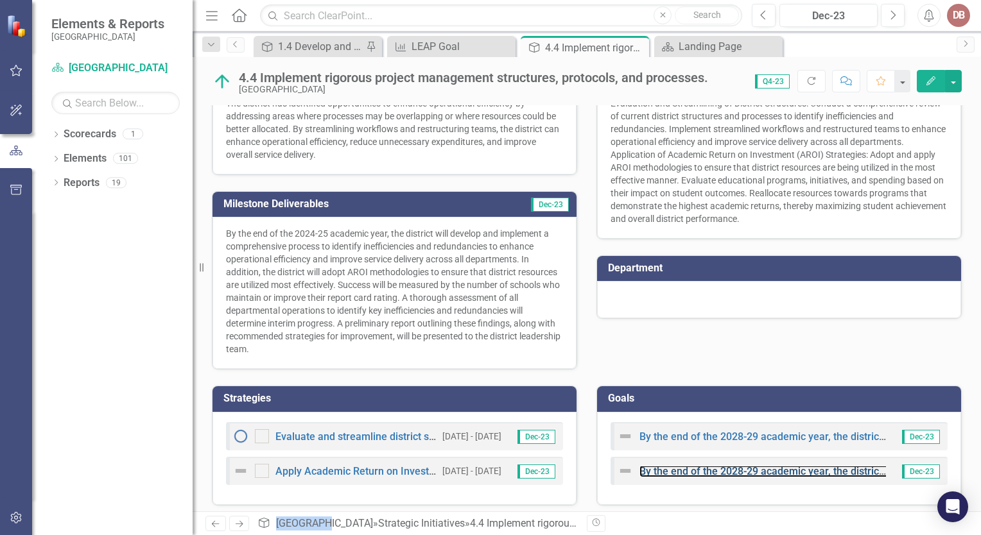
scroll to position [237, 0]
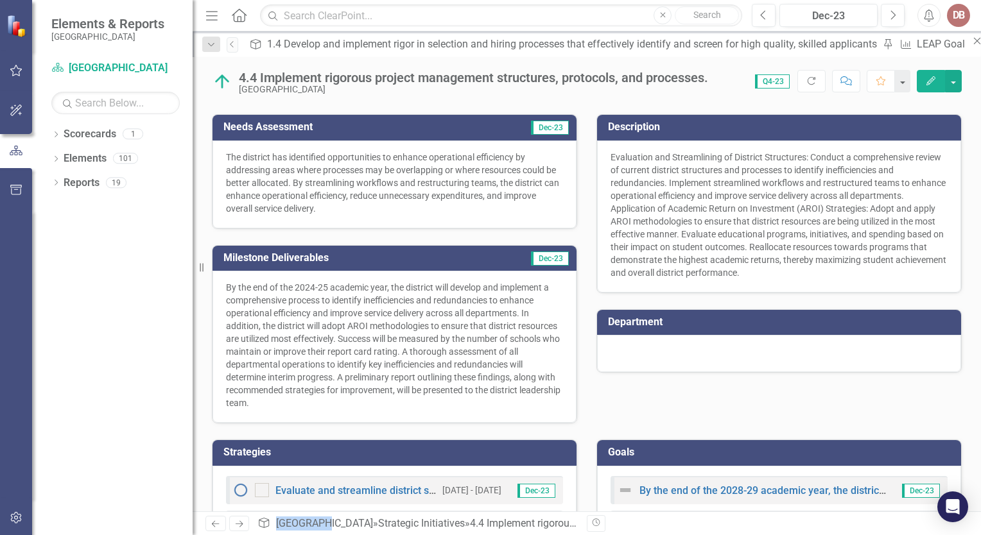
scroll to position [237, 0]
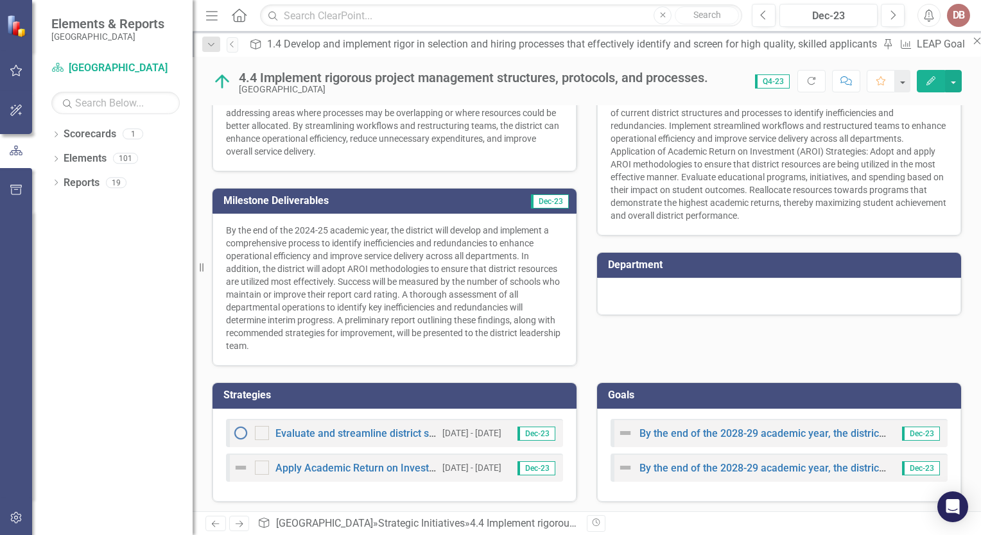
click at [525, 369] on div "Strategies Evaluate and streamline district structures focusing on efficiency […" at bounding box center [394, 435] width 385 height 136
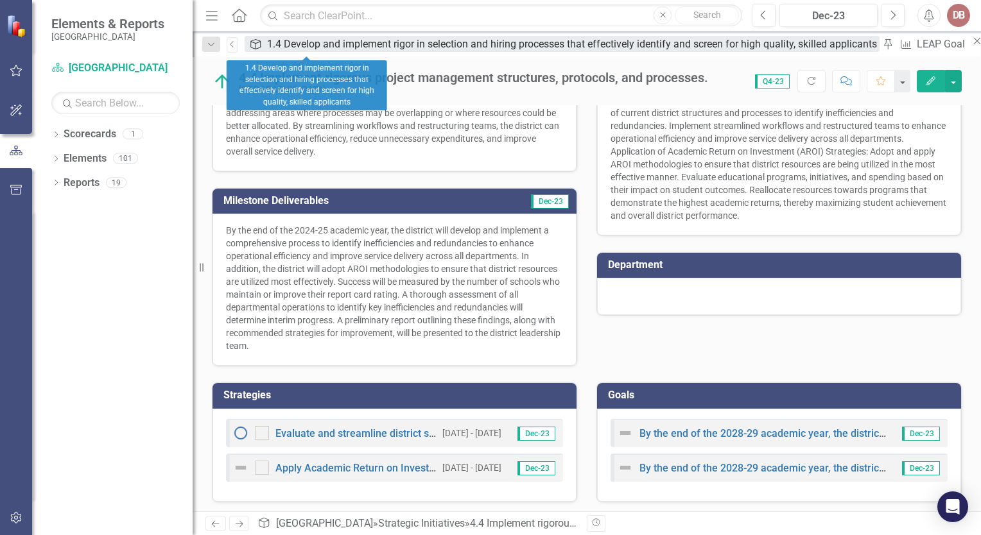
click at [320, 42] on div "1.4 Develop and implement rigor in selection and hiring processes that effectiv…" at bounding box center [573, 44] width 613 height 16
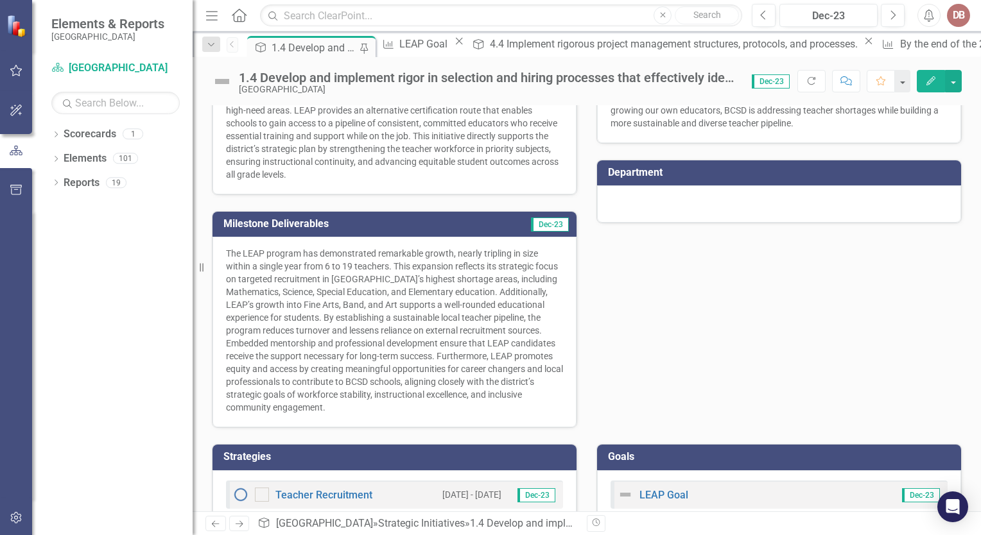
scroll to position [297, 0]
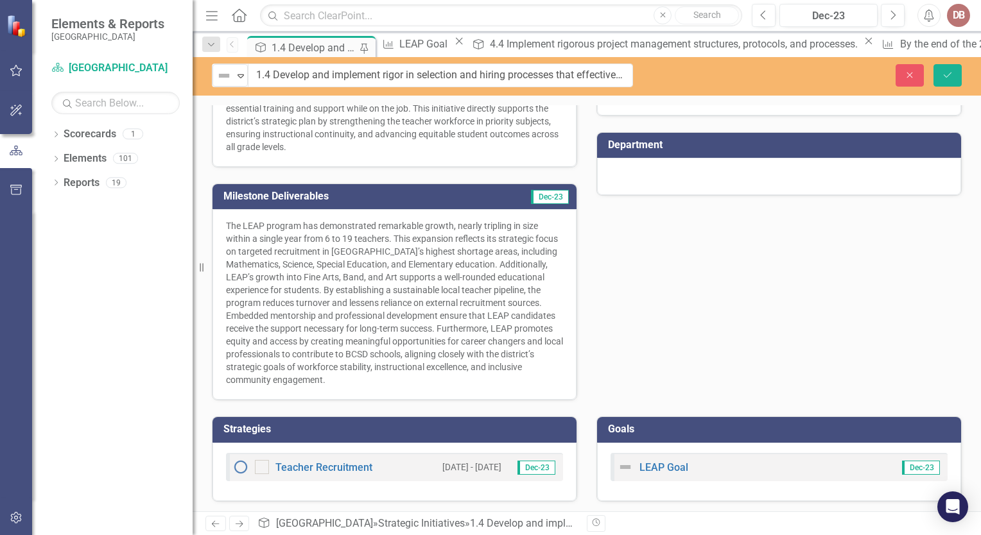
click at [365, 92] on div "Not Defined Expand 1.4 Develop and implement rigor in selection and hiring proc…" at bounding box center [587, 76] width 788 height 39
